Goal: Information Seeking & Learning: Learn about a topic

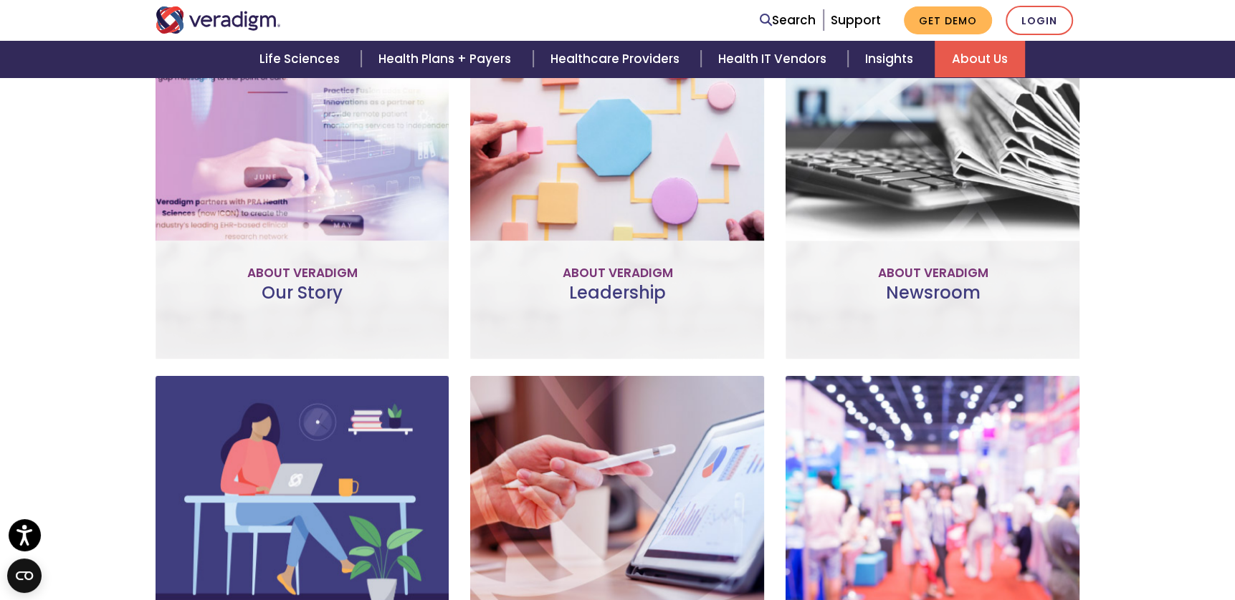
scroll to position [645, 0]
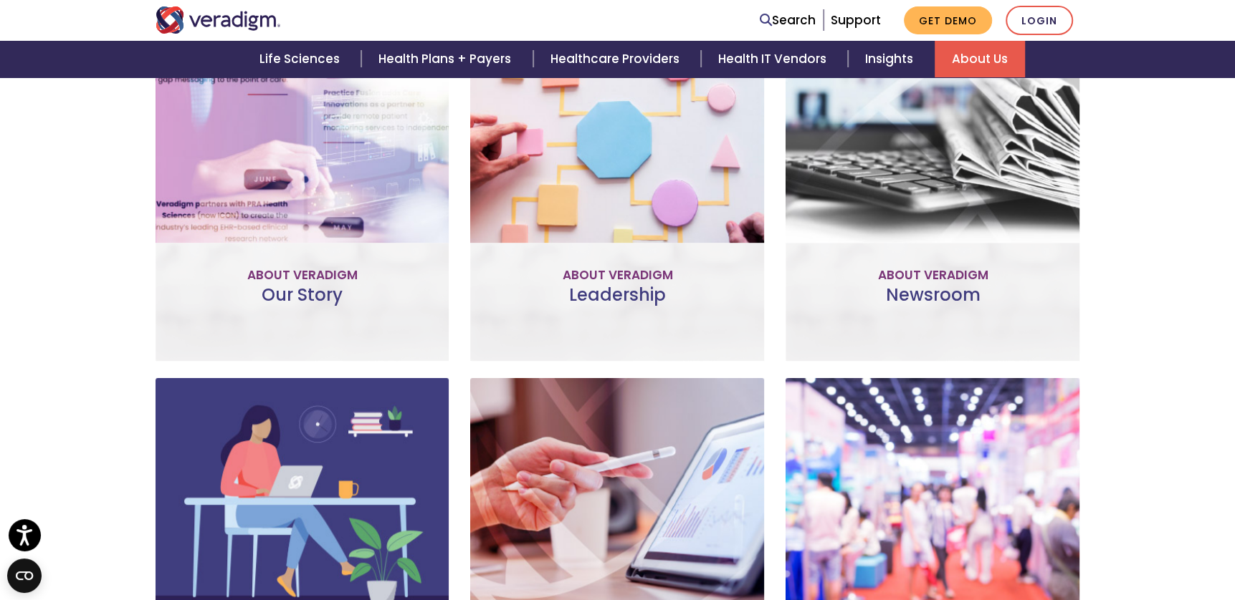
drag, startPoint x: 927, startPoint y: 269, endPoint x: 1172, endPoint y: 198, distance: 255.1
click at [1210, 190] on div "About Veradigm Veradigm is a healthcare technology organization that drives val…" at bounding box center [617, 306] width 1235 height 985
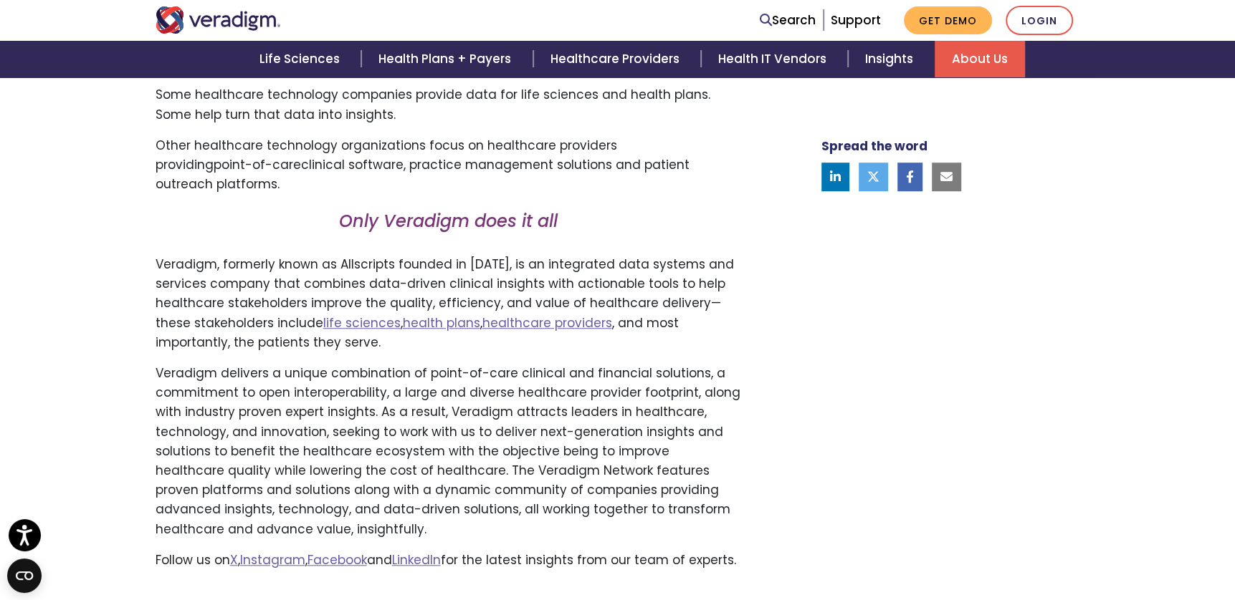
scroll to position [788, 0]
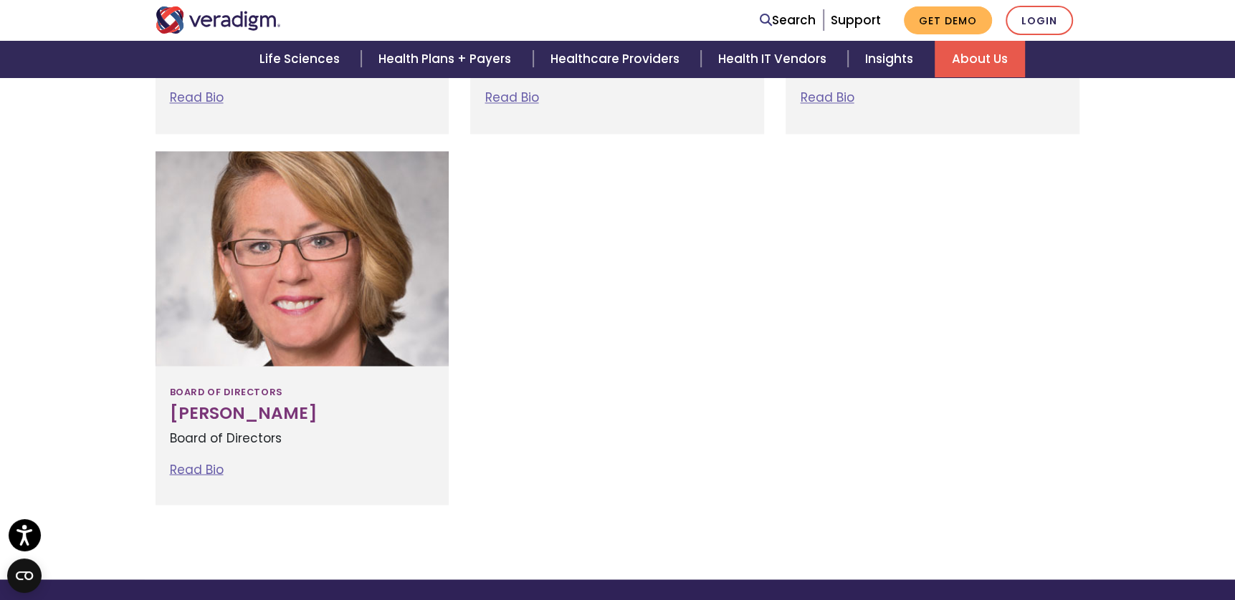
scroll to position [1935, 0]
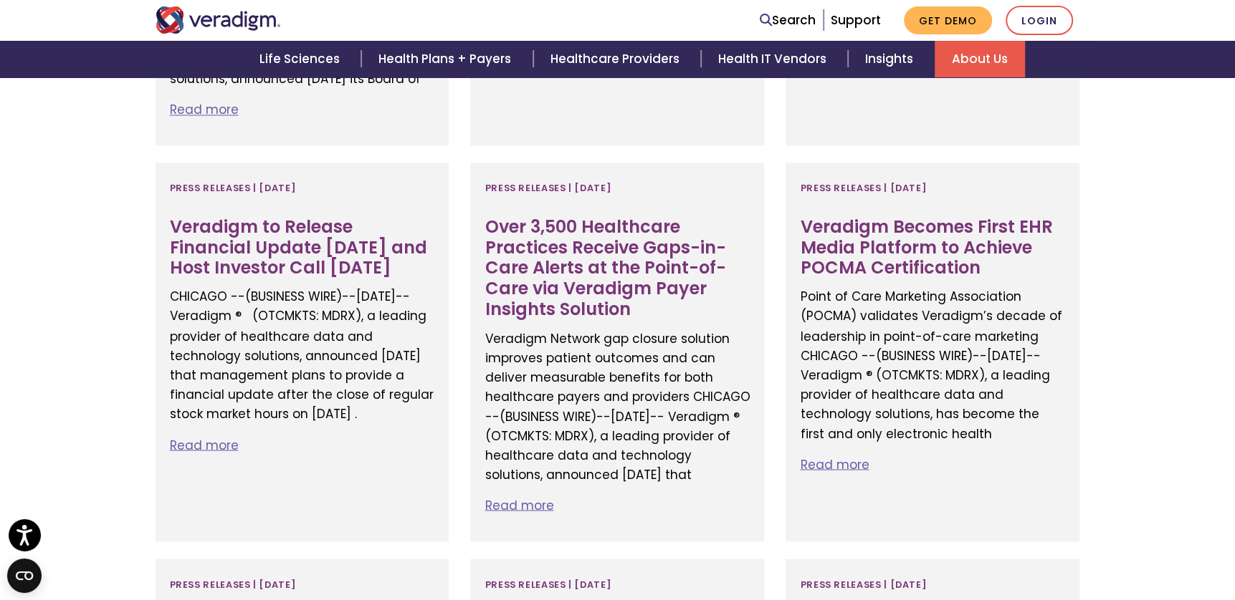
scroll to position [1935, 0]
